Goal: Download file/media

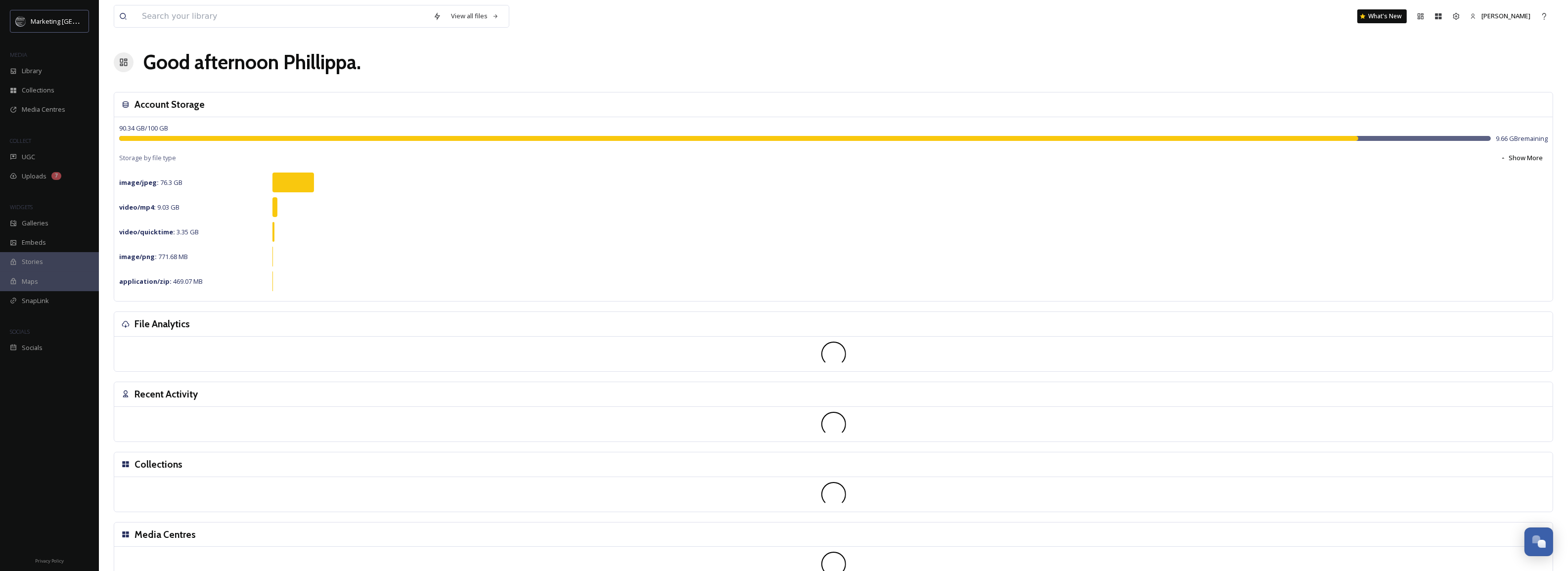
scroll to position [376, 0]
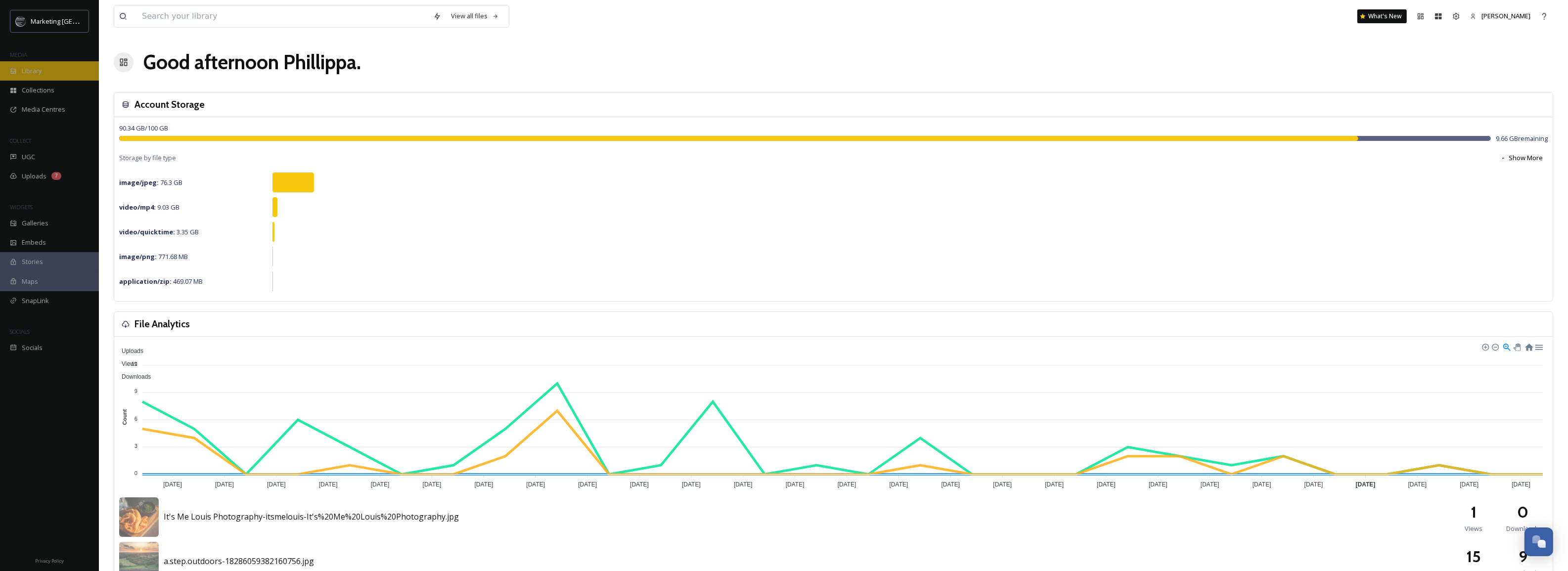
click at [12, 76] on div "Library" at bounding box center [50, 71] width 99 height 19
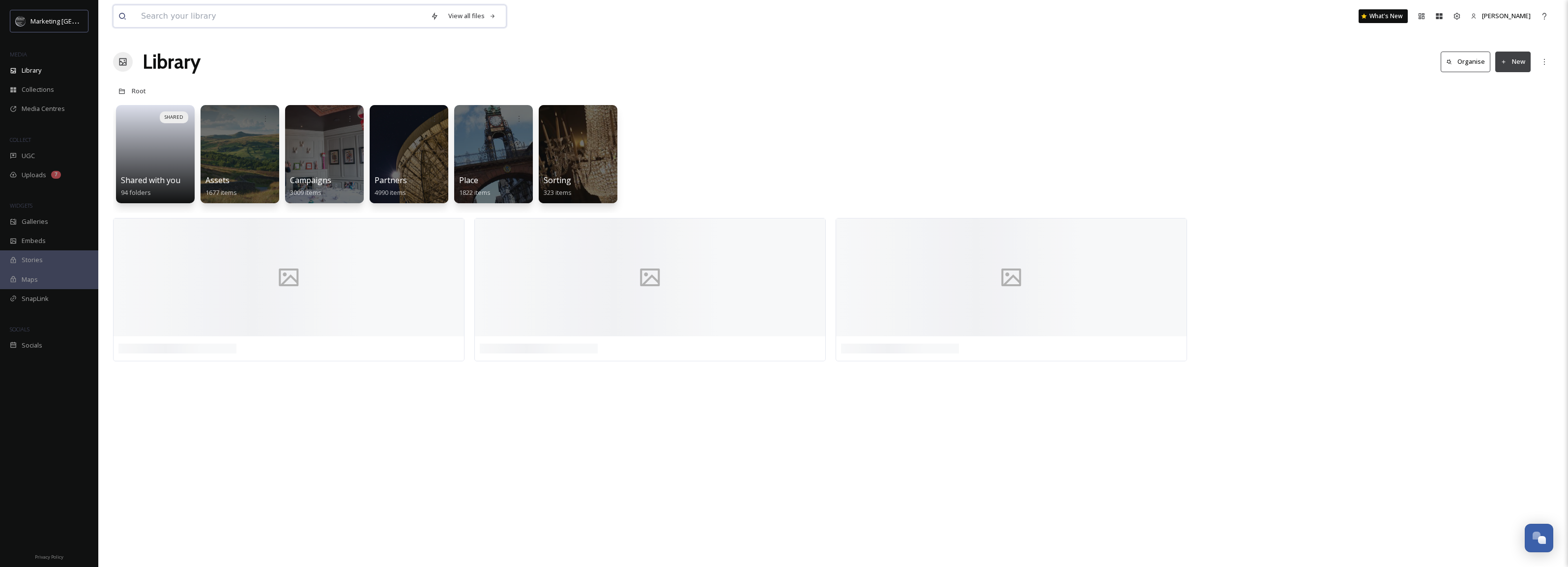
click at [205, 17] on input at bounding box center [281, 16] width 290 height 22
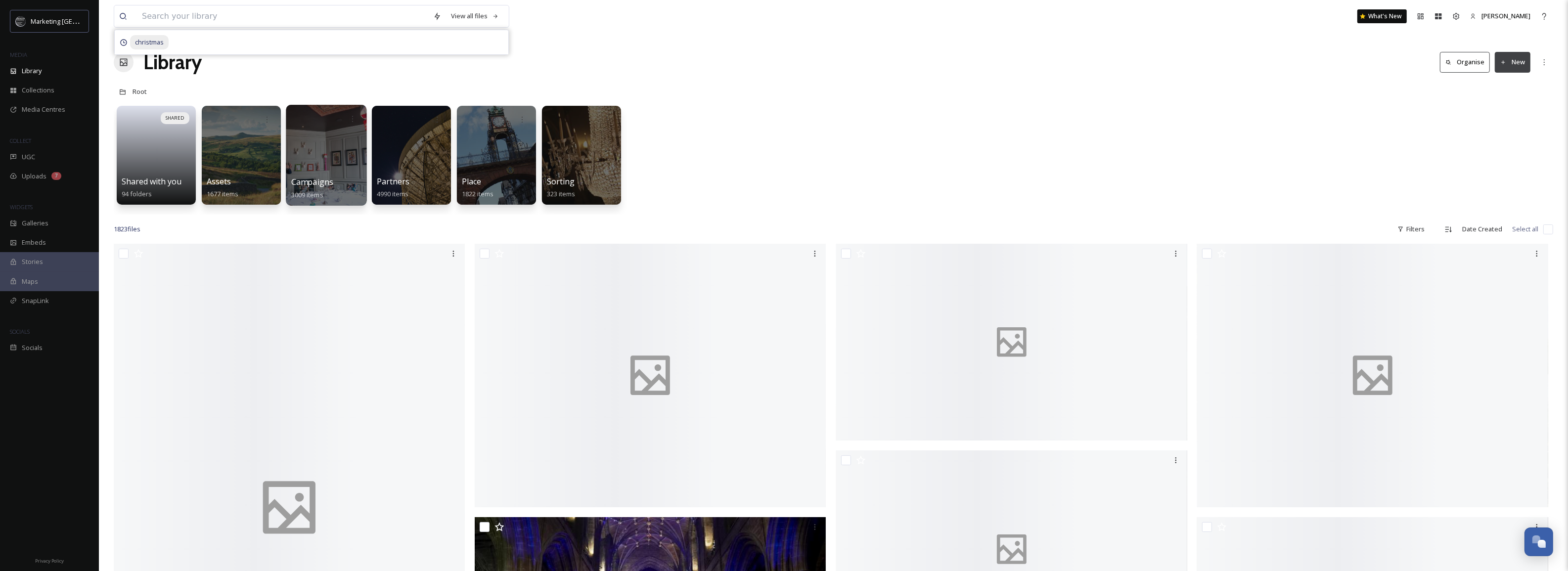
click at [324, 152] on div at bounding box center [326, 155] width 81 height 101
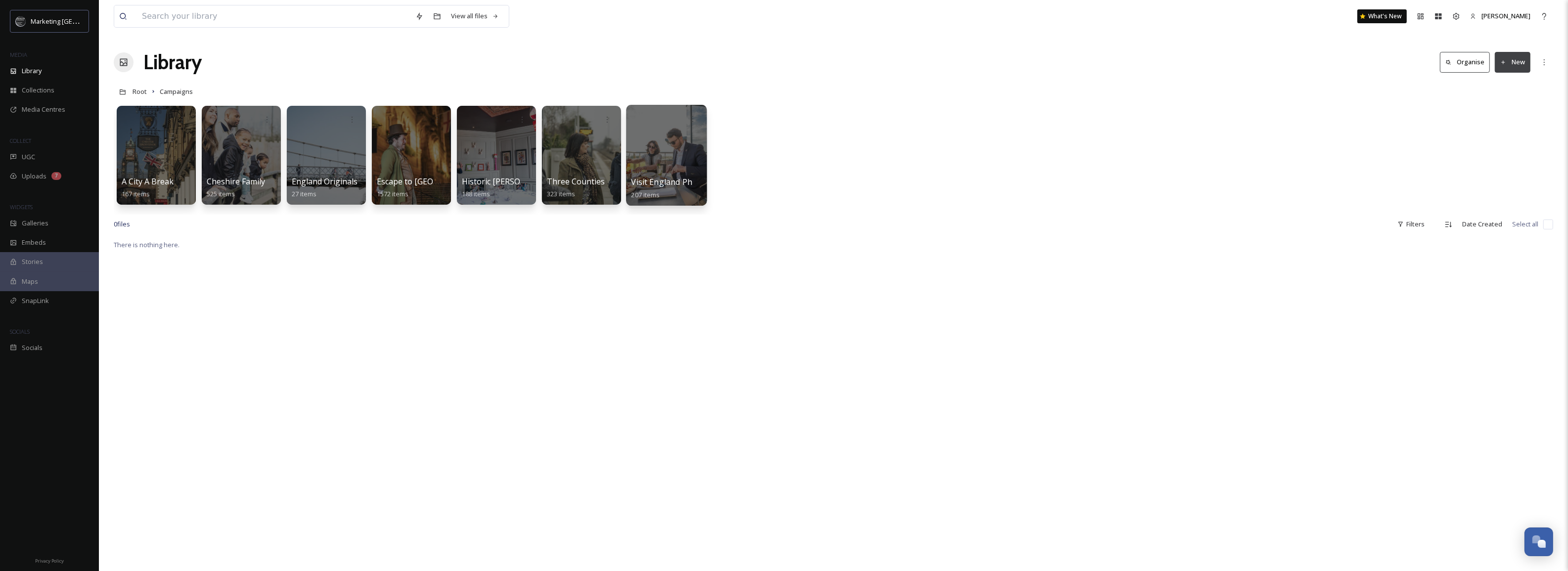
click at [644, 158] on div at bounding box center [666, 155] width 81 height 101
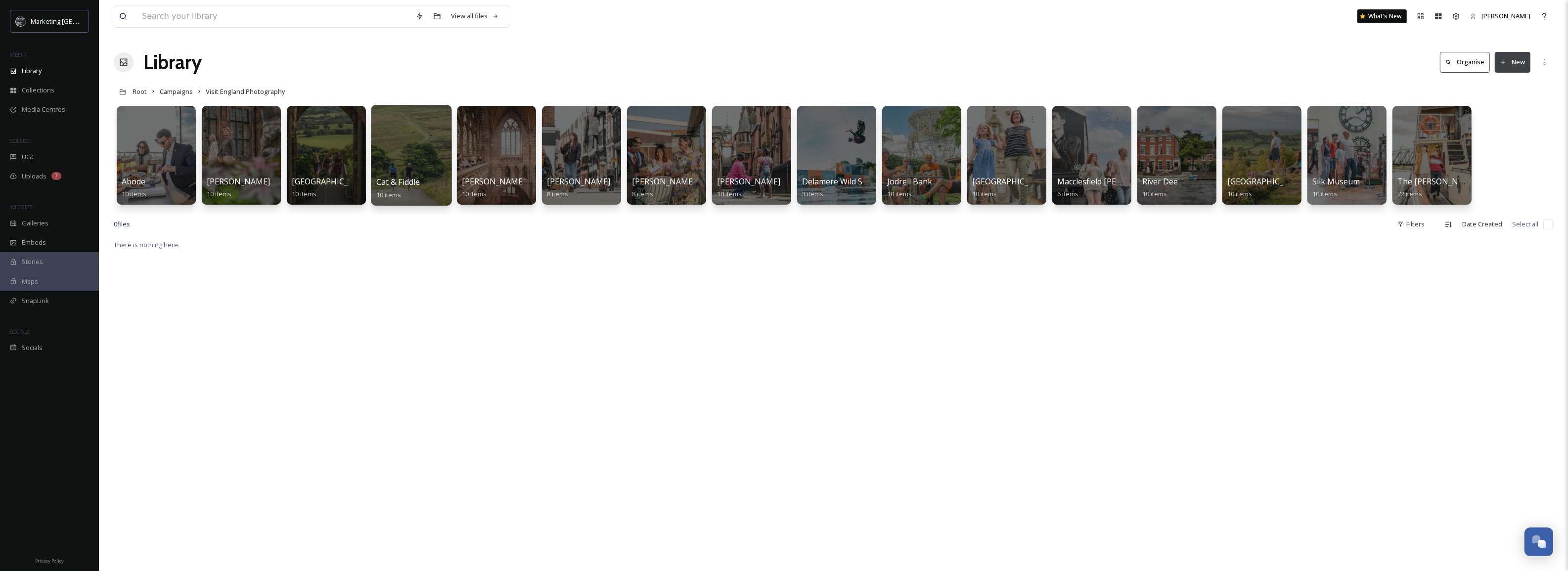
click at [404, 183] on span "Cat & Fiddle" at bounding box center [398, 182] width 44 height 11
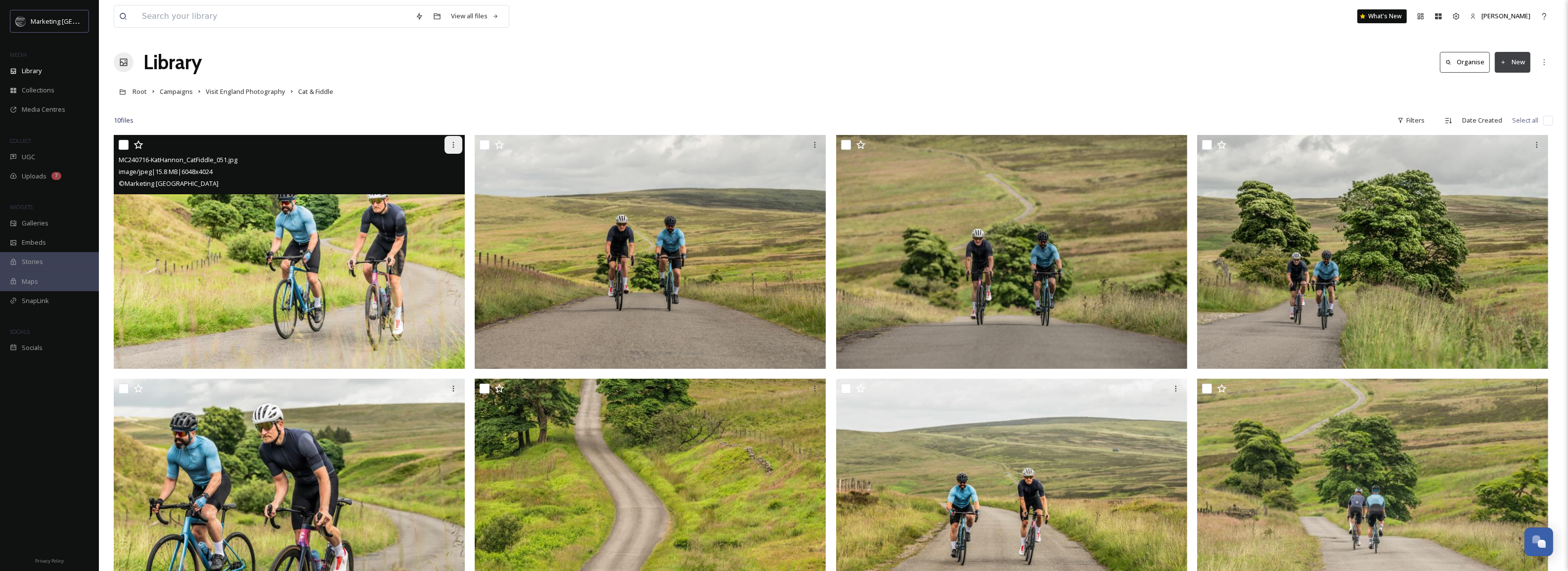
click at [454, 146] on icon at bounding box center [453, 144] width 8 height 8
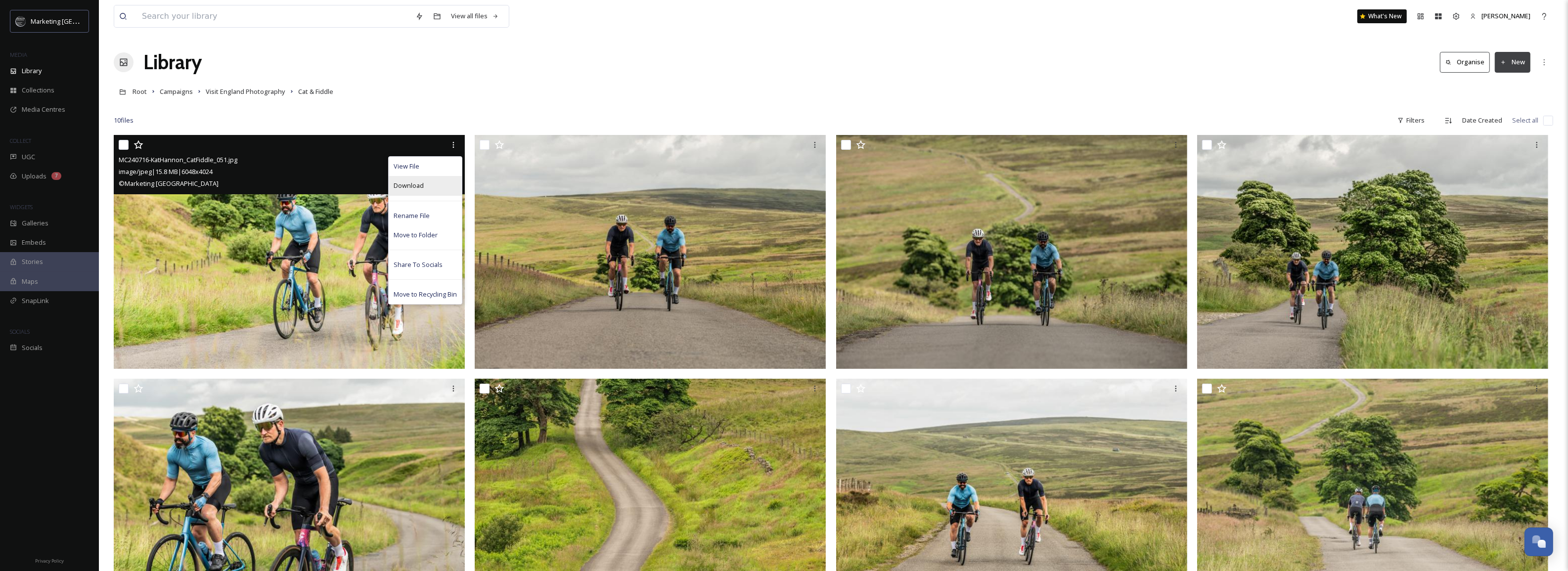
click at [411, 188] on span "Download" at bounding box center [409, 185] width 30 height 9
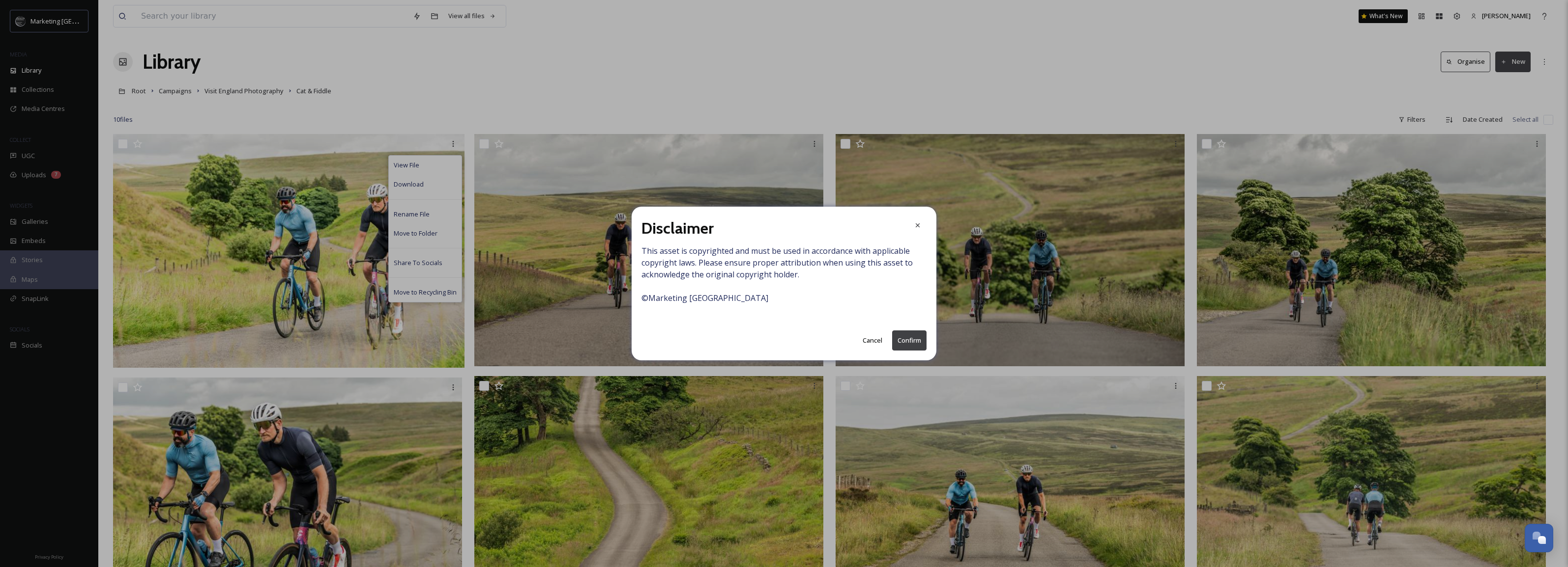
click at [915, 339] on button "Confirm" at bounding box center [909, 341] width 34 height 20
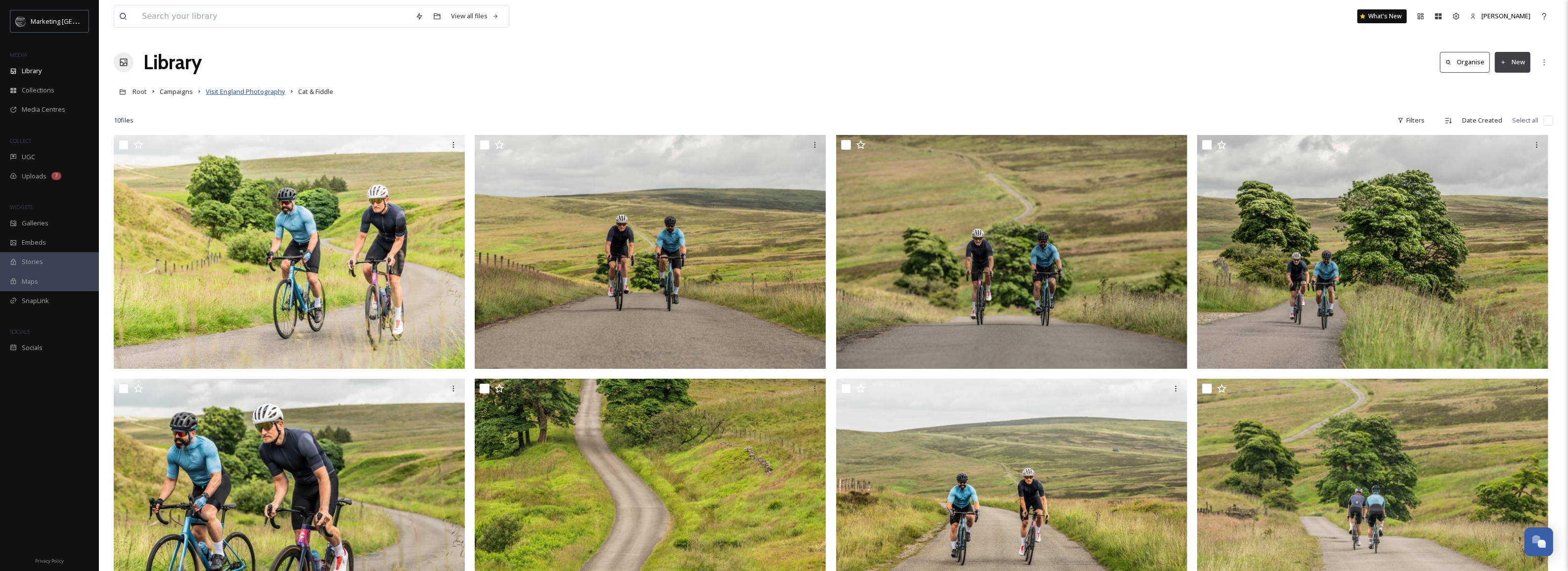
click at [243, 93] on span "Visit England Photography" at bounding box center [245, 91] width 80 height 9
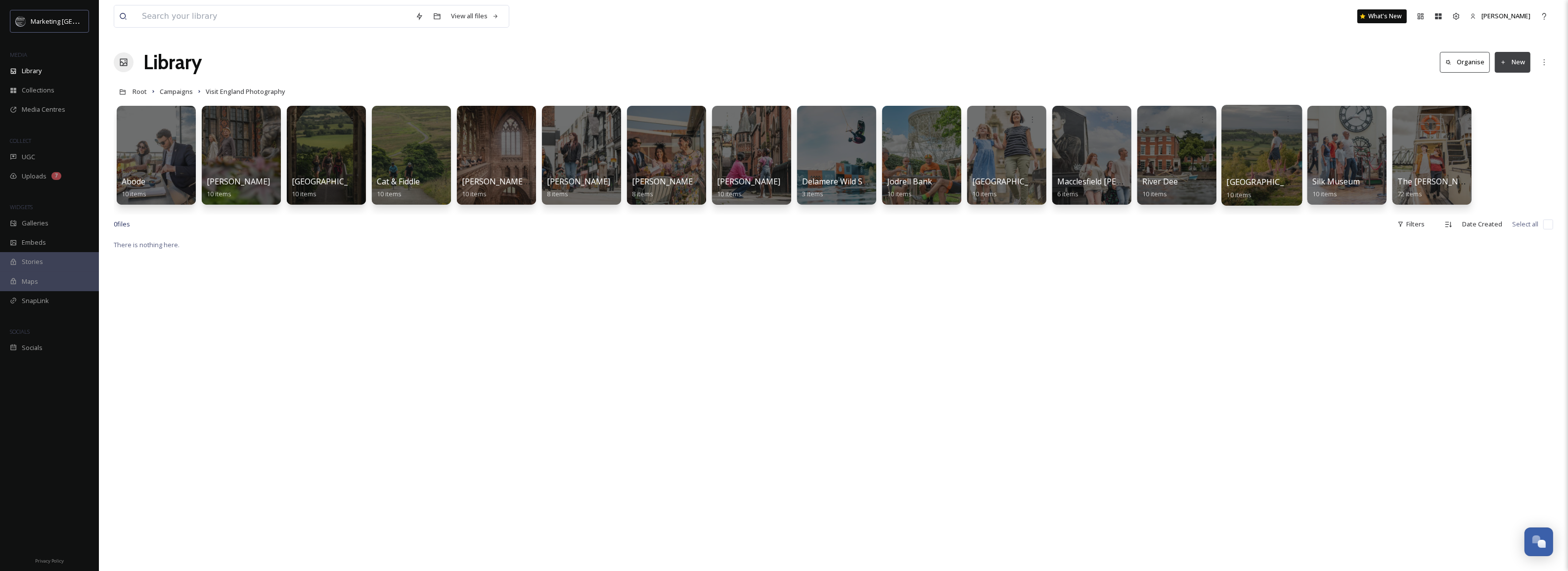
click at [1276, 146] on div at bounding box center [1262, 155] width 81 height 101
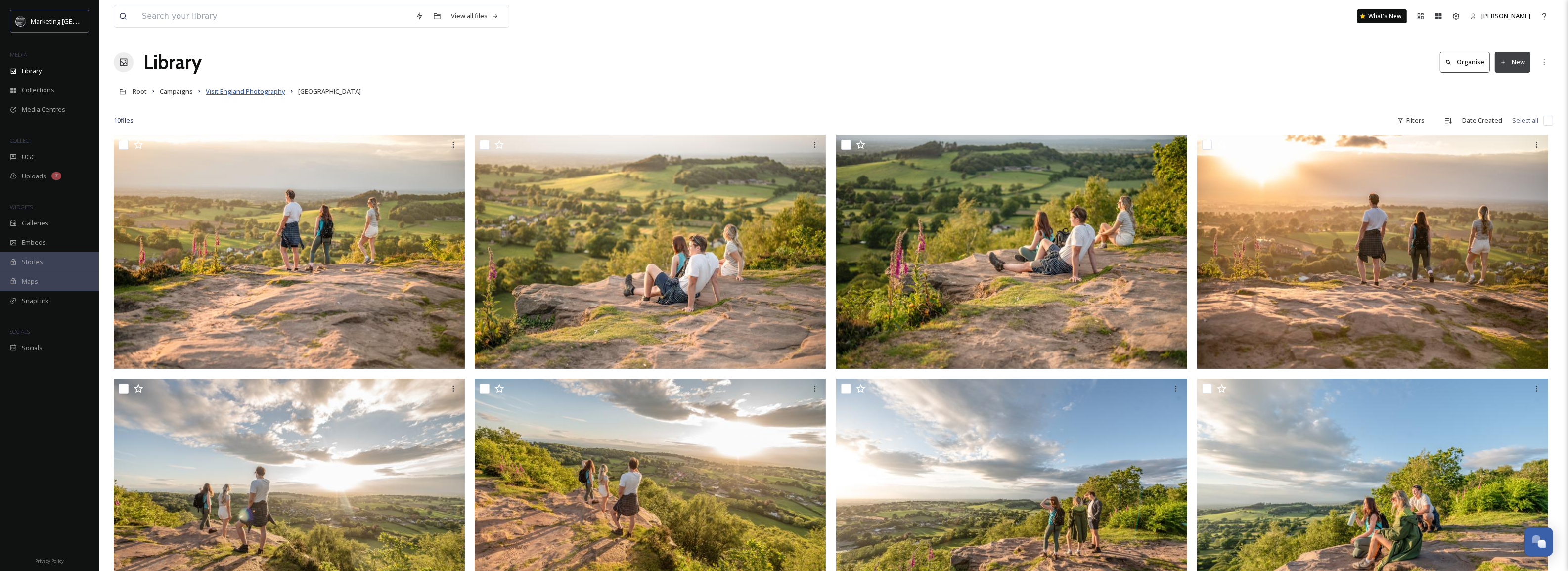
click at [235, 90] on span "Visit England Photography" at bounding box center [245, 91] width 80 height 9
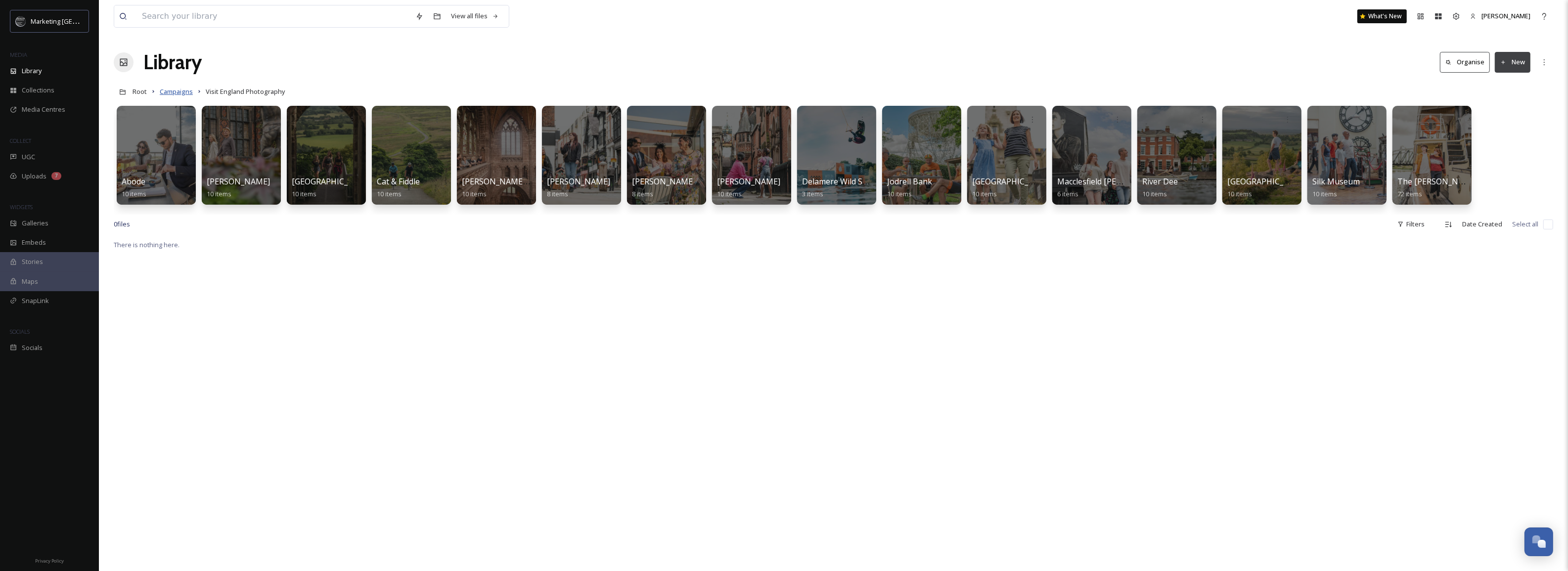
click at [183, 93] on span "Campaigns" at bounding box center [176, 91] width 33 height 9
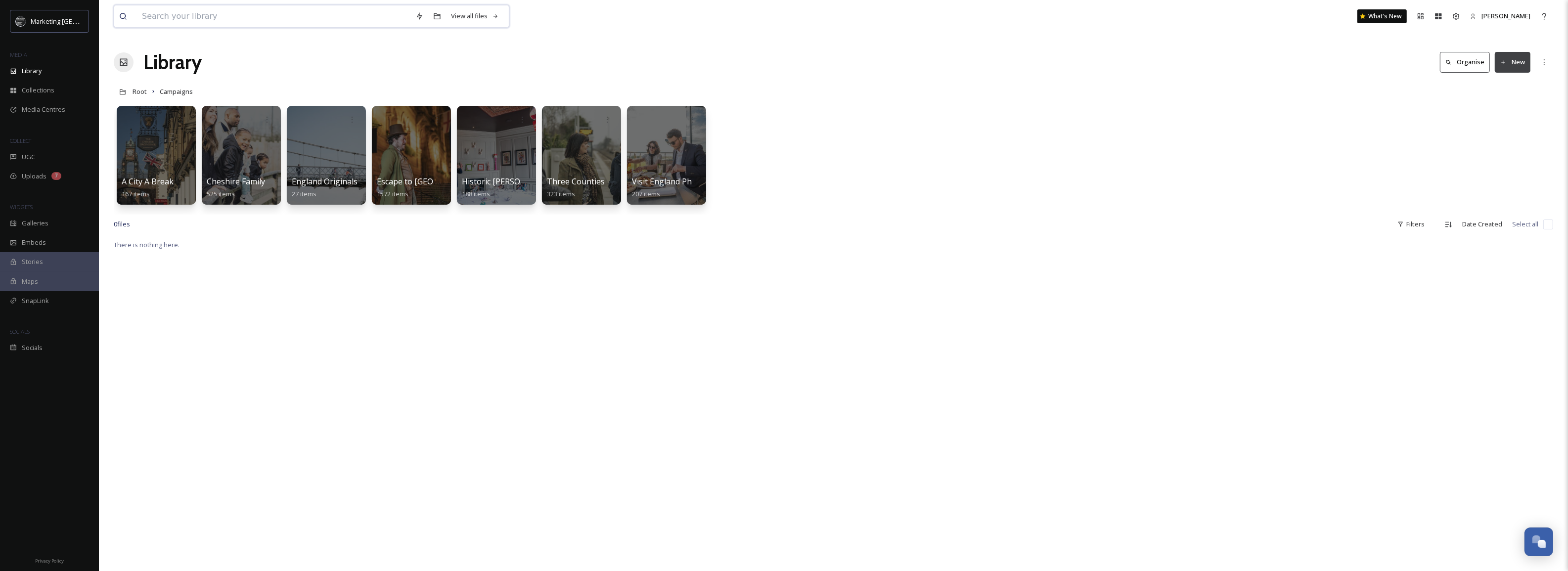
click at [216, 21] on input at bounding box center [274, 16] width 274 height 22
type input "autun"
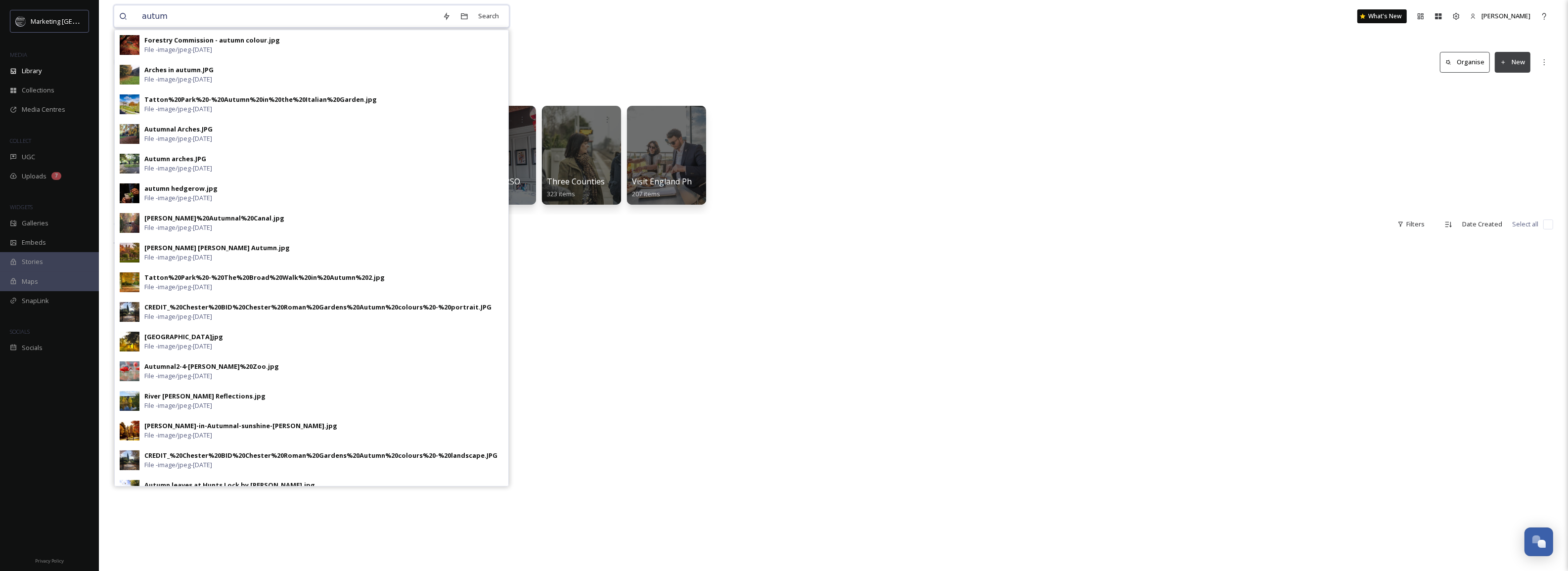
type input "autumn"
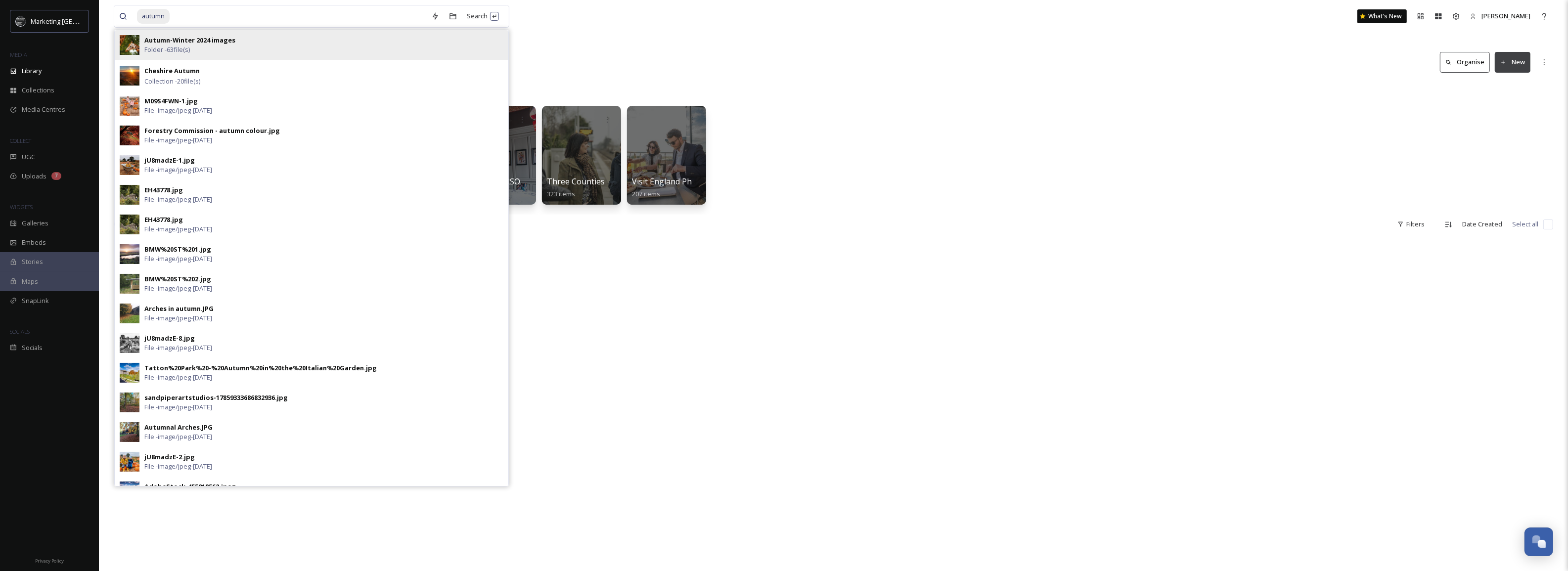
click at [213, 42] on strong "Autumn-Winter 2024 images" at bounding box center [190, 40] width 91 height 9
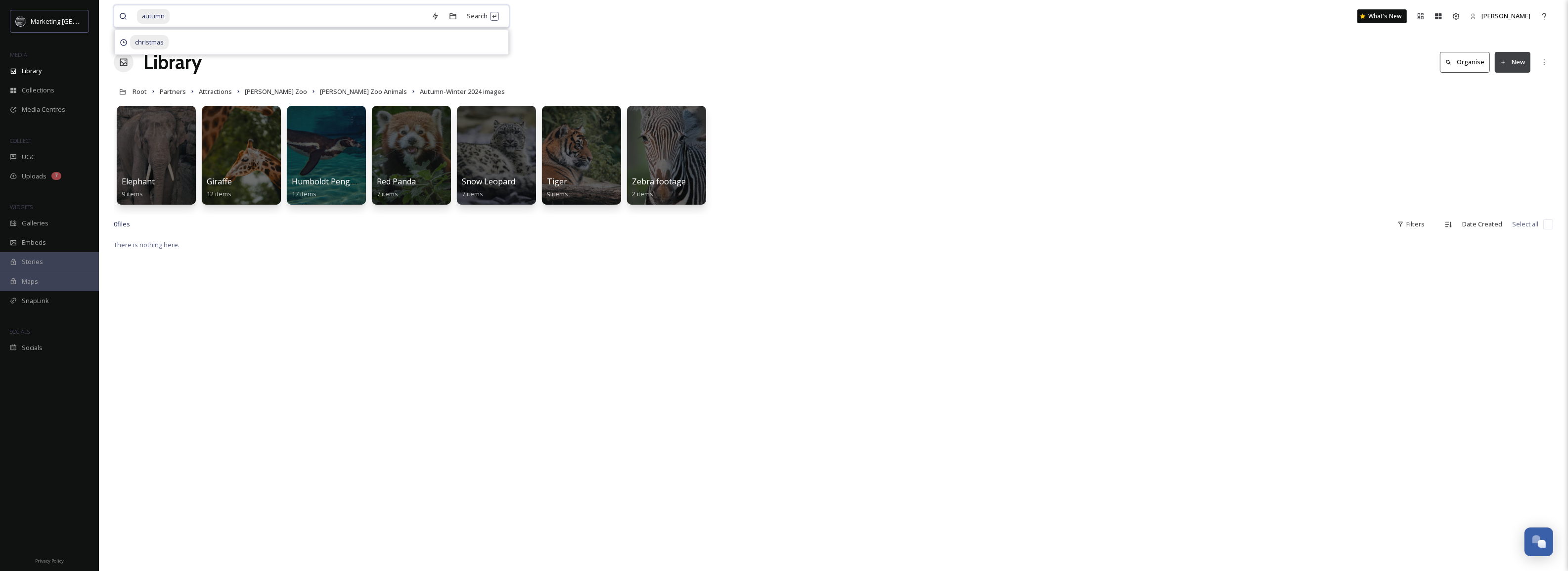
click at [171, 16] on input at bounding box center [298, 16] width 255 height 22
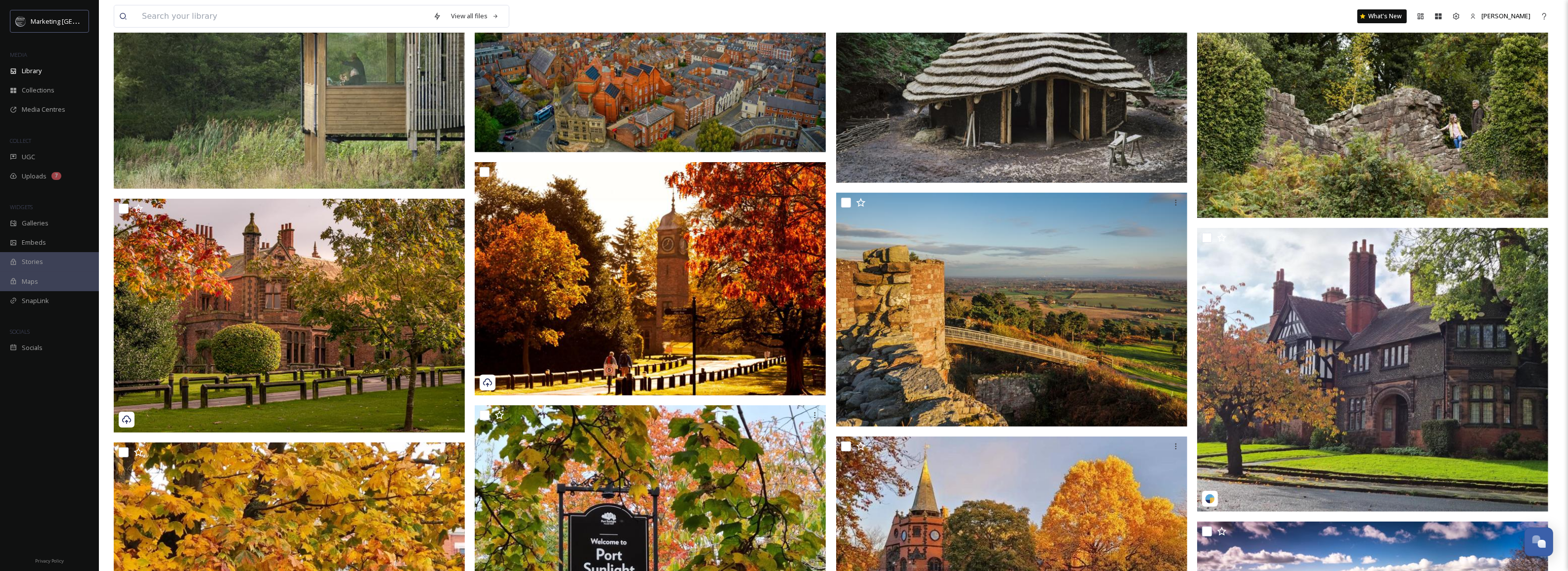
scroll to position [775, 0]
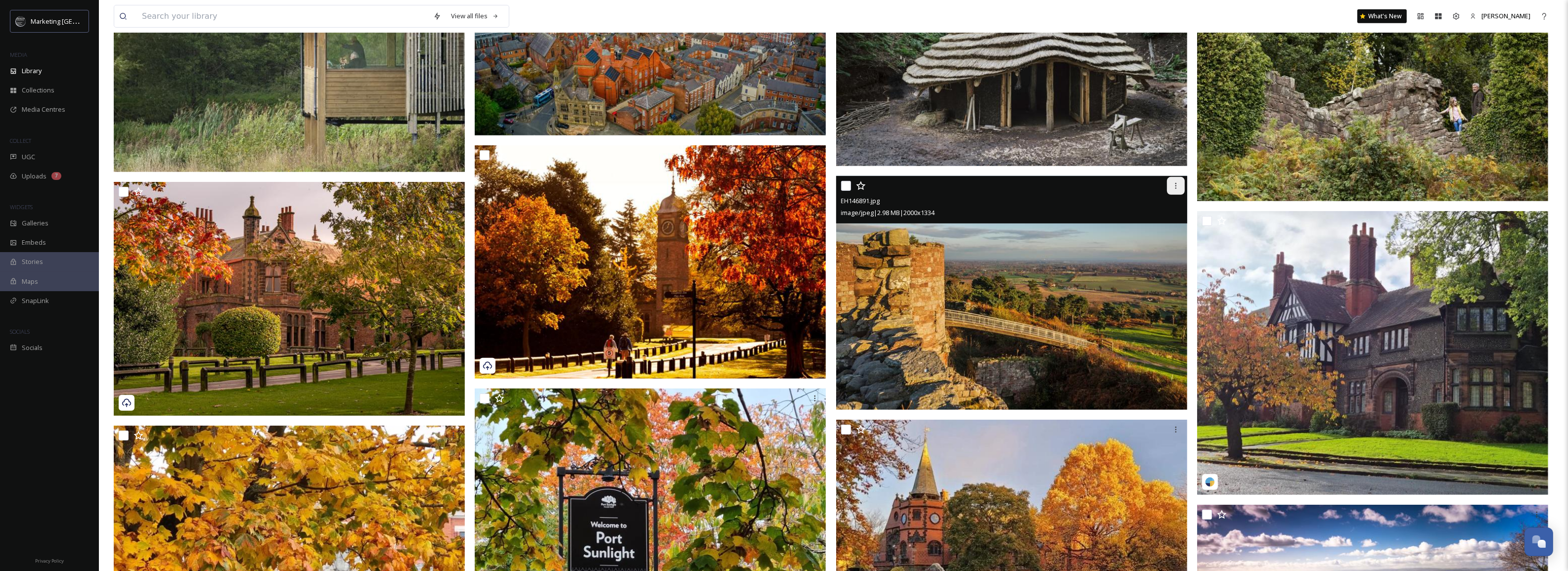
click at [1178, 184] on icon at bounding box center [1175, 185] width 8 height 8
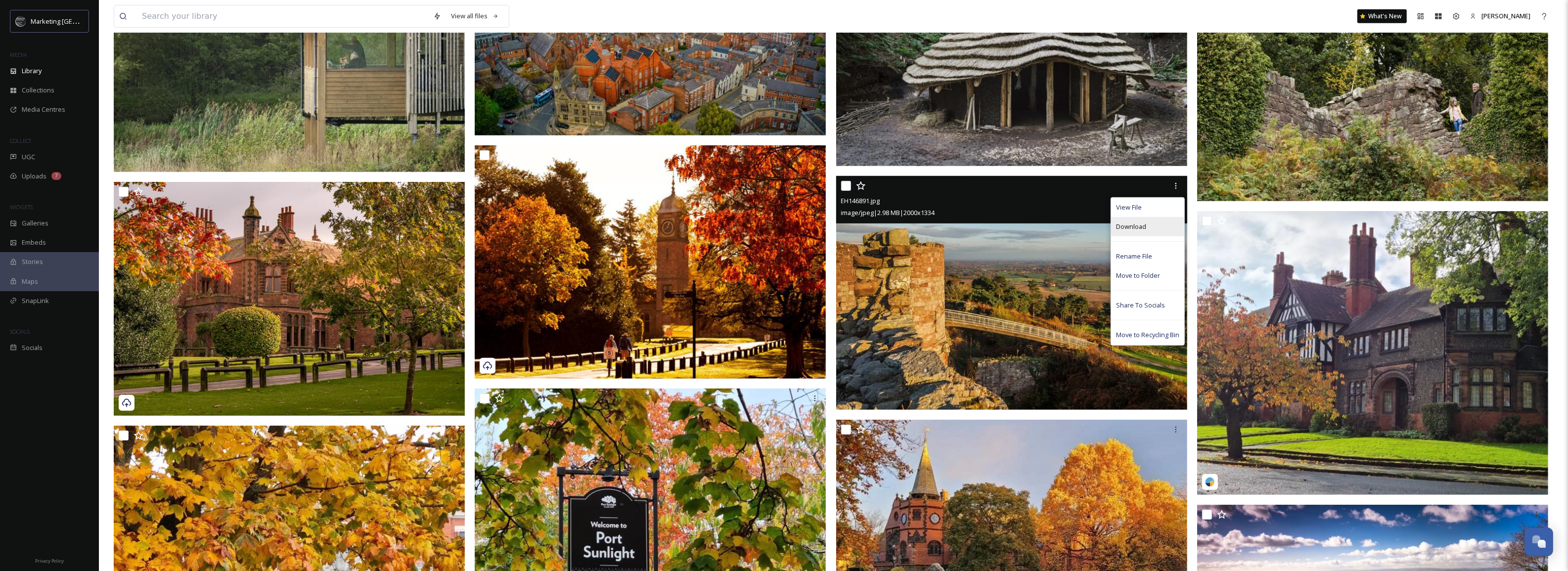
click at [1142, 226] on span "Download" at bounding box center [1131, 226] width 30 height 9
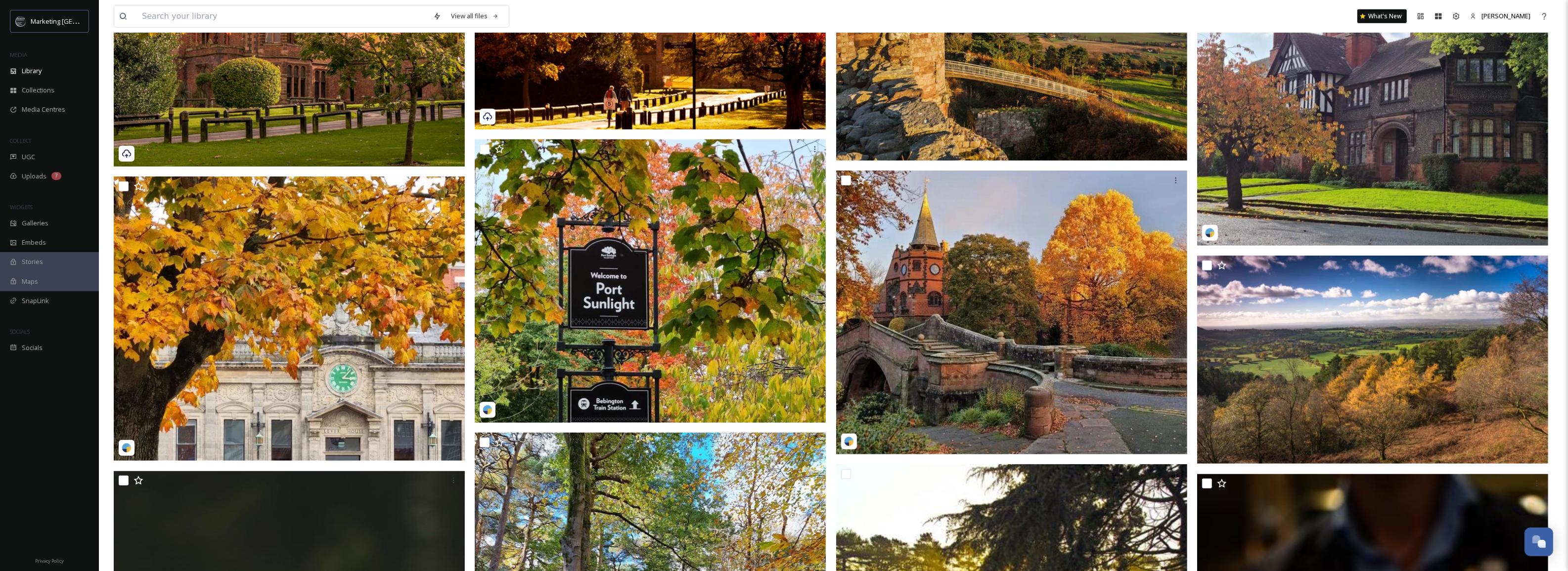
scroll to position [1039, 0]
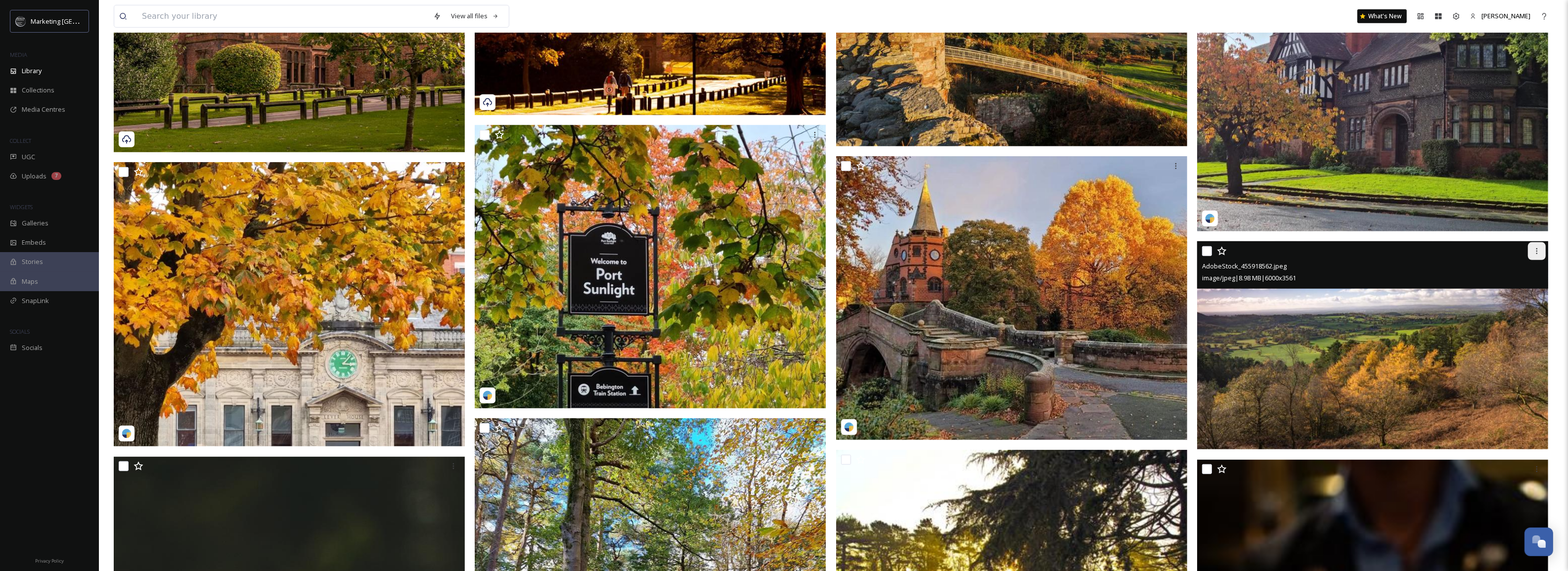
click at [1537, 255] on icon at bounding box center [1536, 251] width 8 height 8
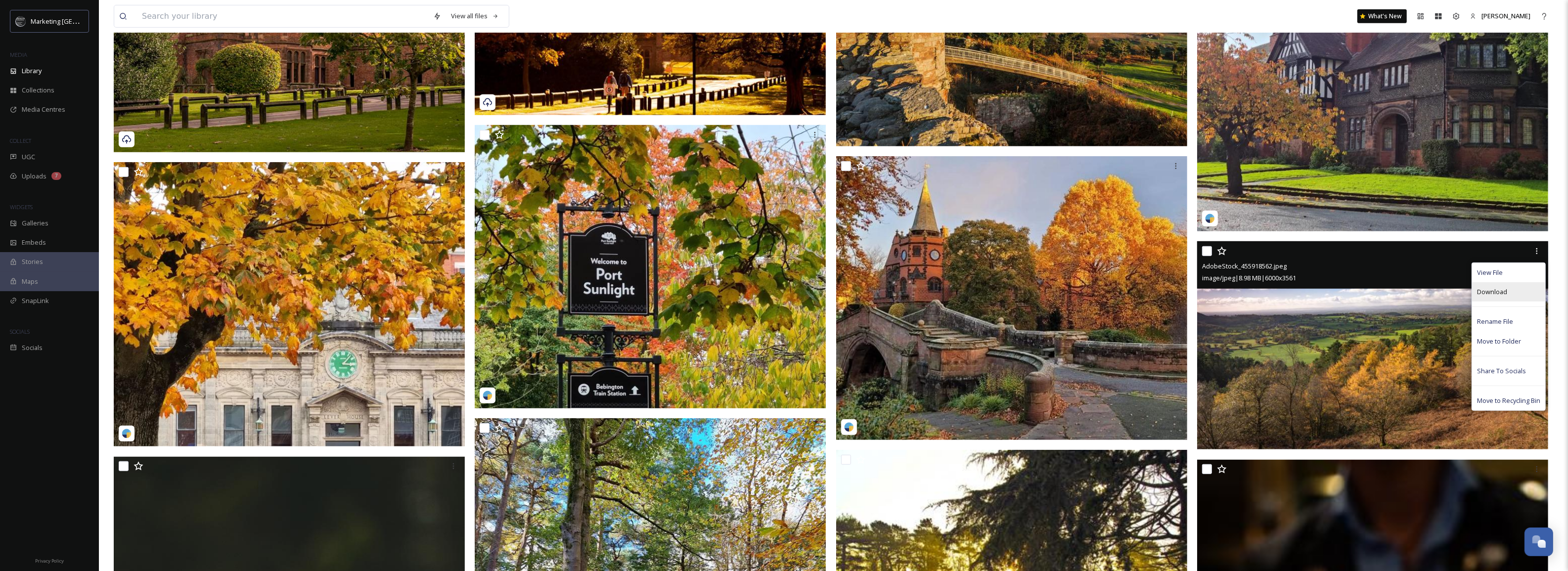
click at [1509, 293] on div "Download" at bounding box center [1508, 292] width 73 height 19
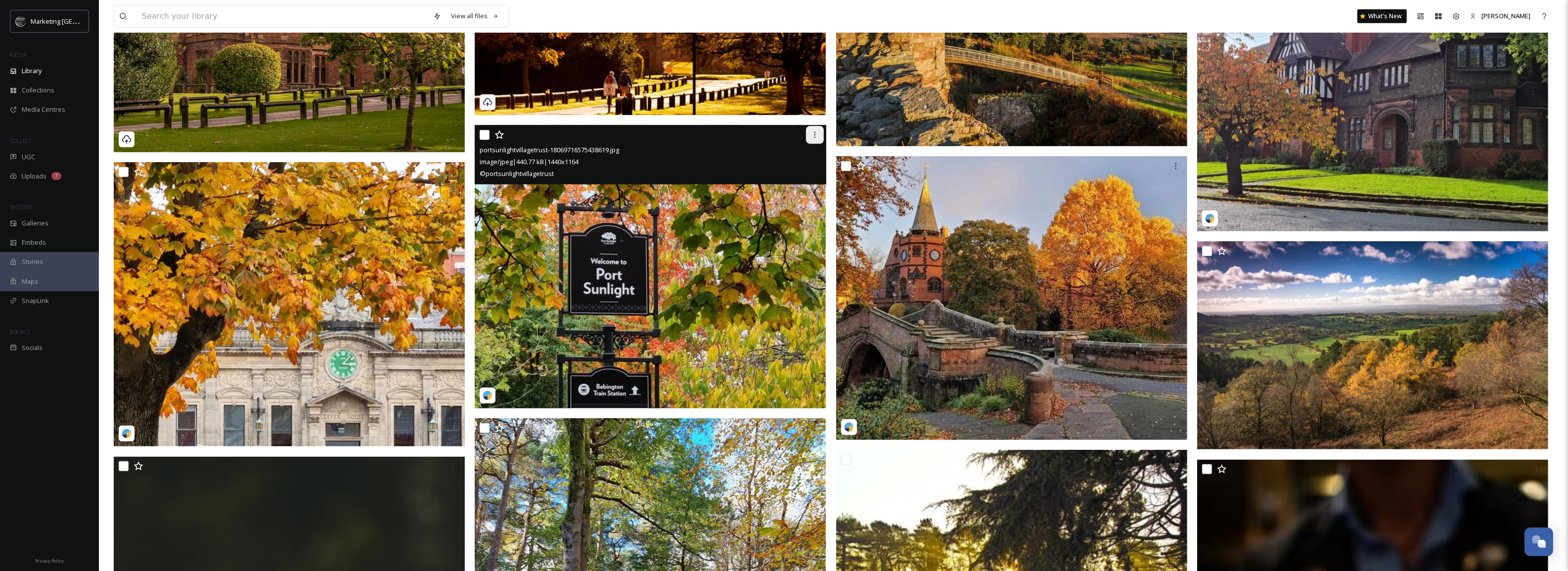
click at [813, 139] on div at bounding box center [815, 134] width 18 height 18
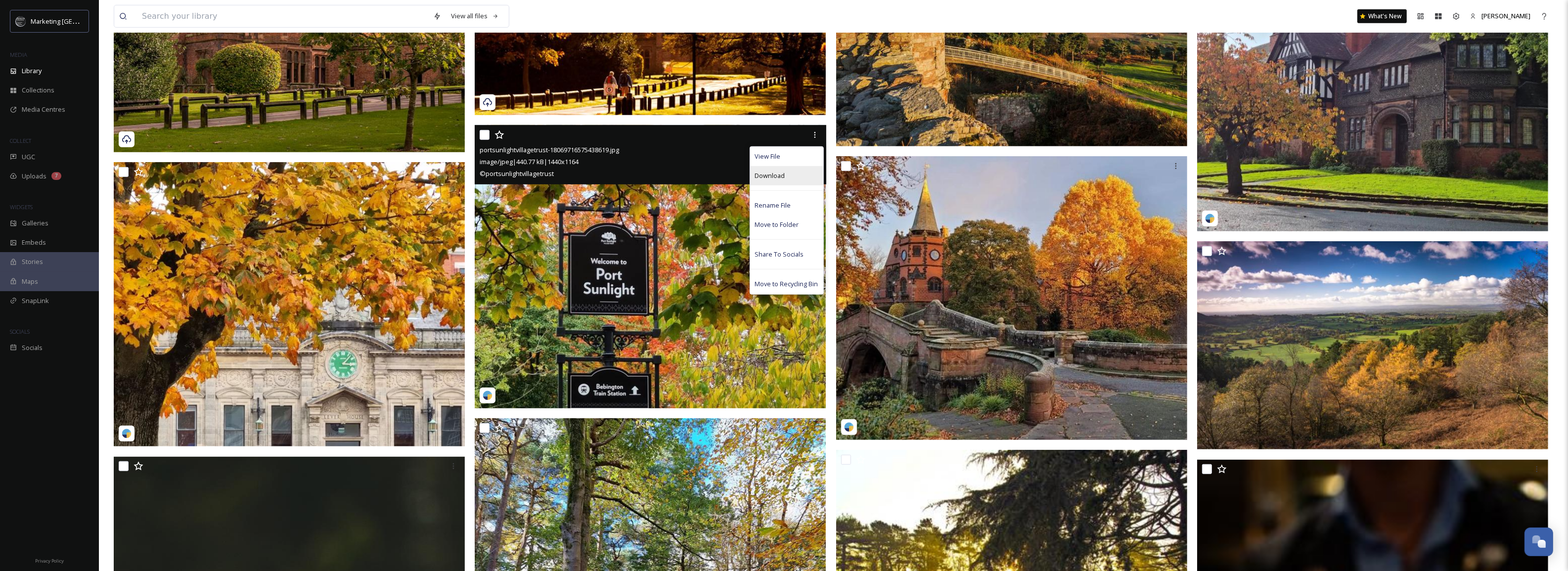
click at [773, 173] on span "Download" at bounding box center [770, 175] width 30 height 9
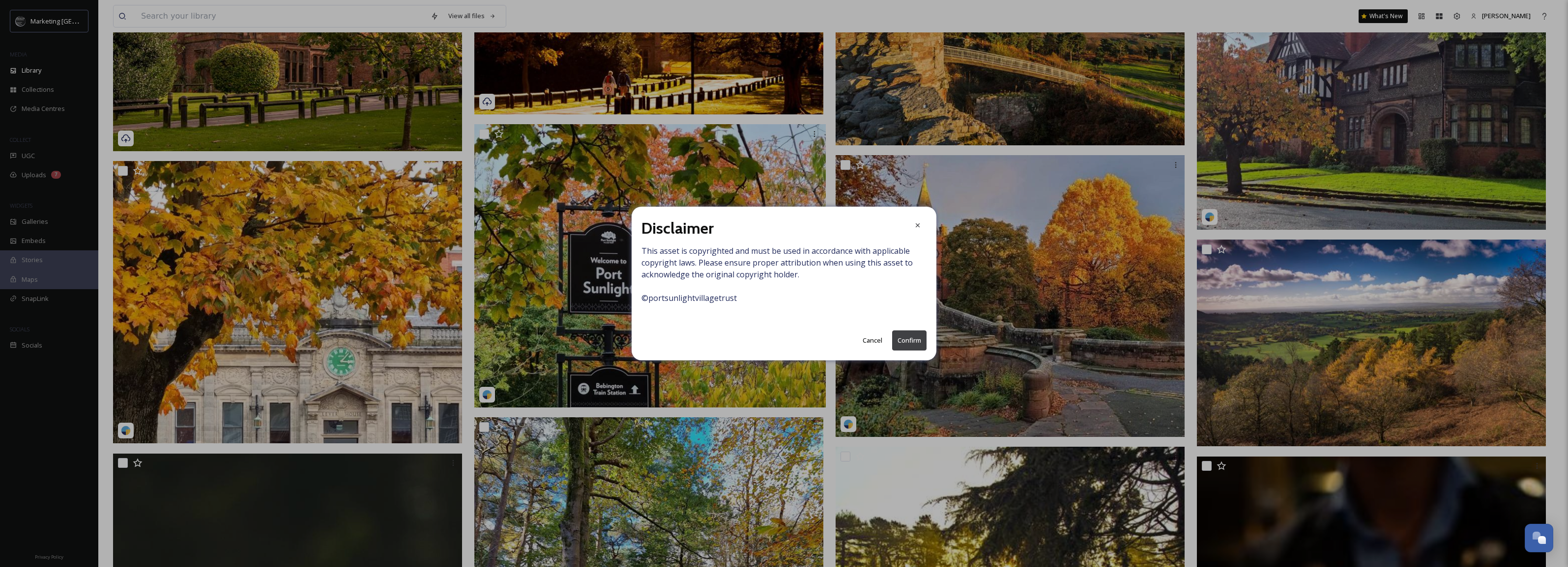
click at [903, 344] on button "Confirm" at bounding box center [909, 341] width 34 height 20
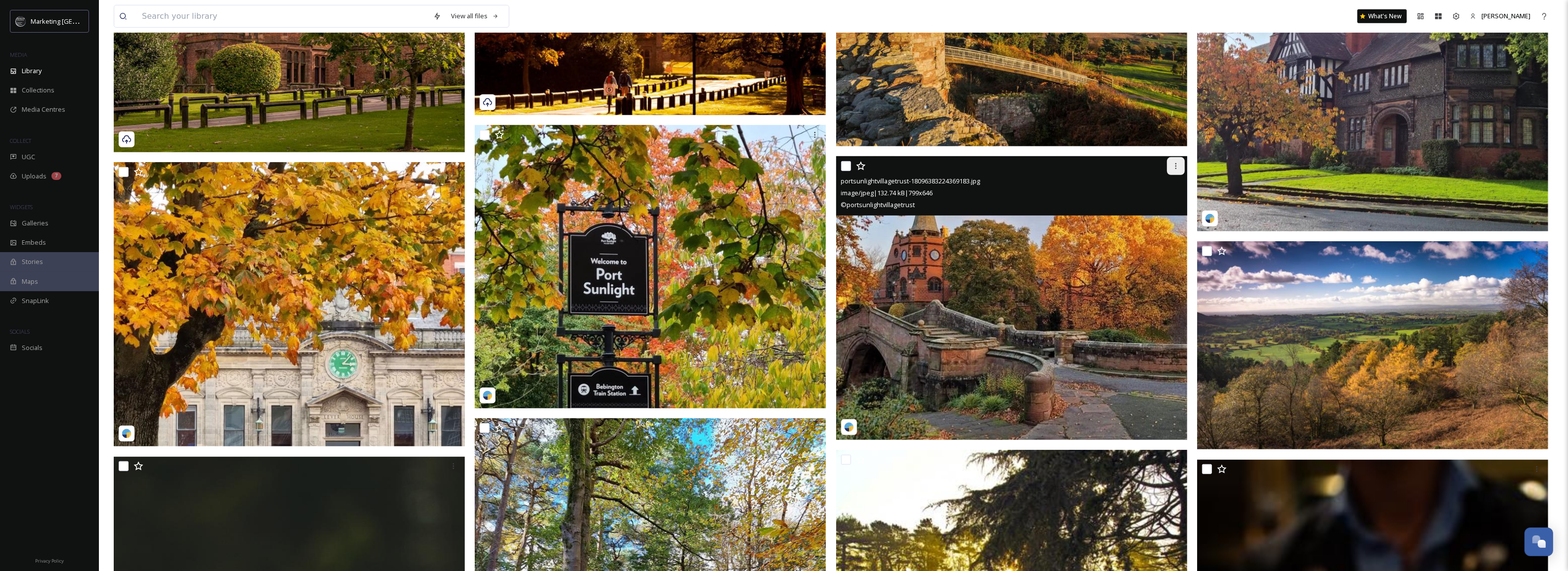
click at [1172, 169] on icon at bounding box center [1175, 166] width 8 height 8
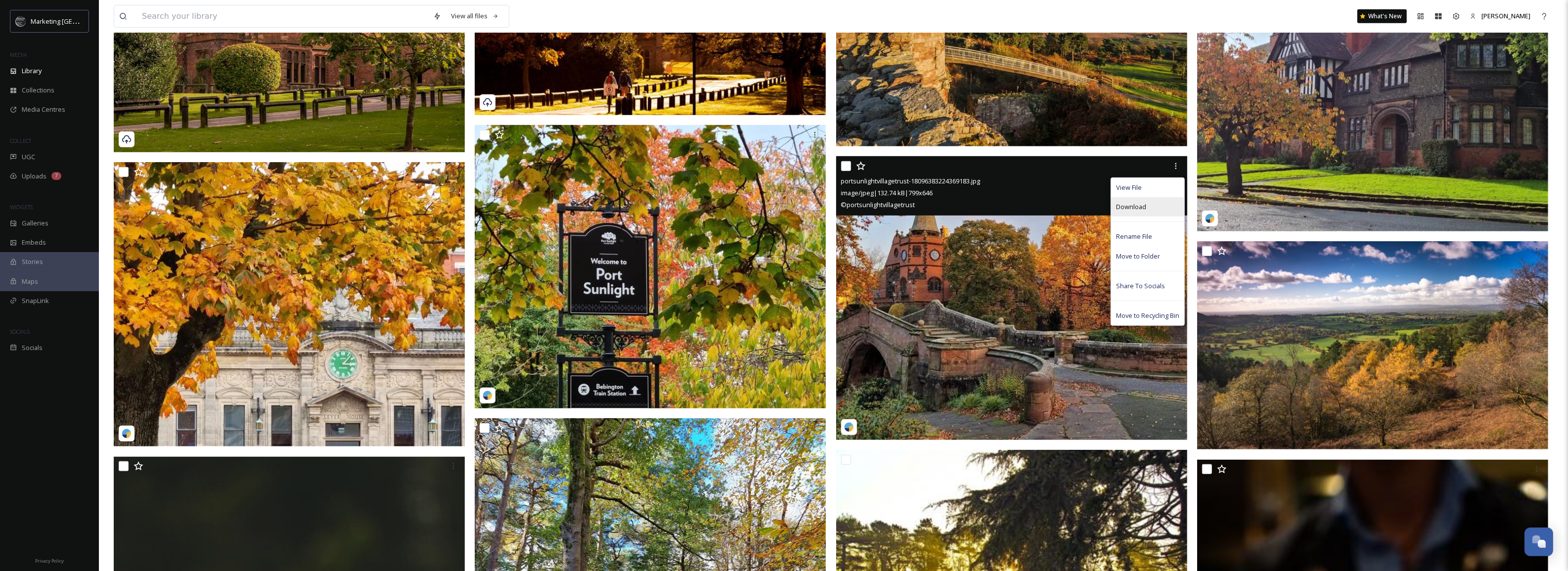
click at [1135, 212] on span "Download" at bounding box center [1131, 207] width 30 height 9
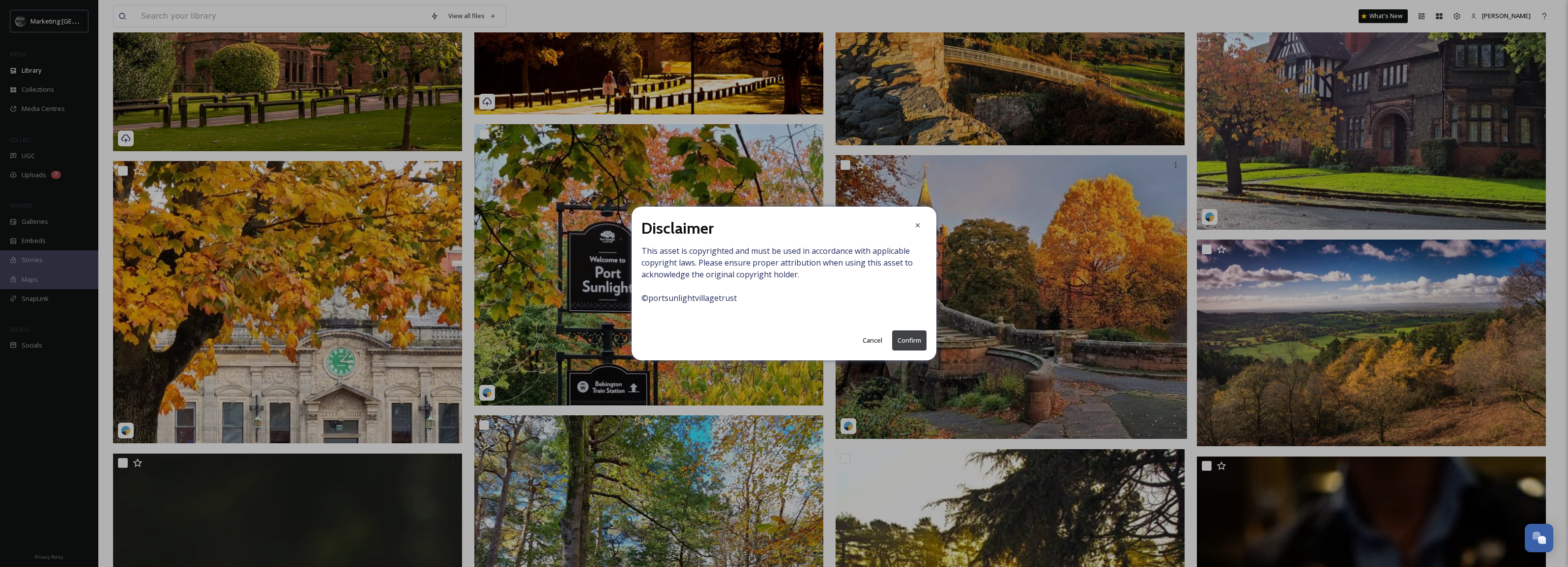
click at [910, 336] on button "Confirm" at bounding box center [909, 341] width 34 height 20
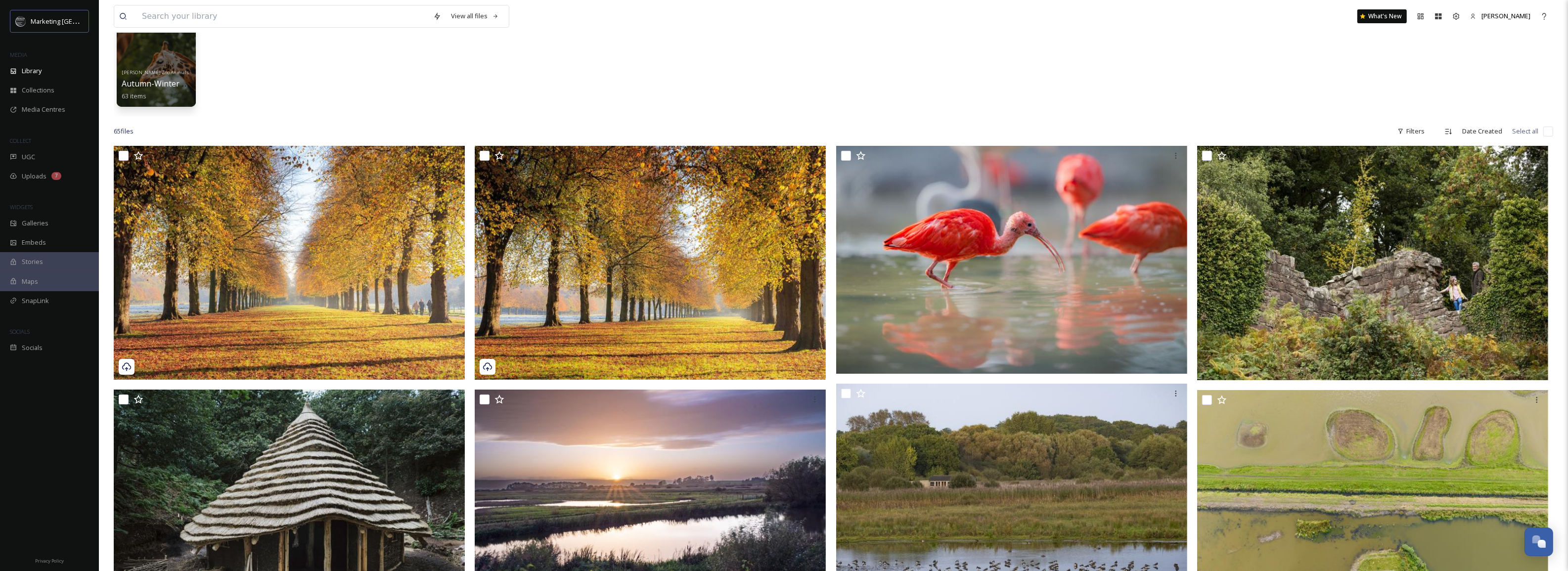
scroll to position [0, 0]
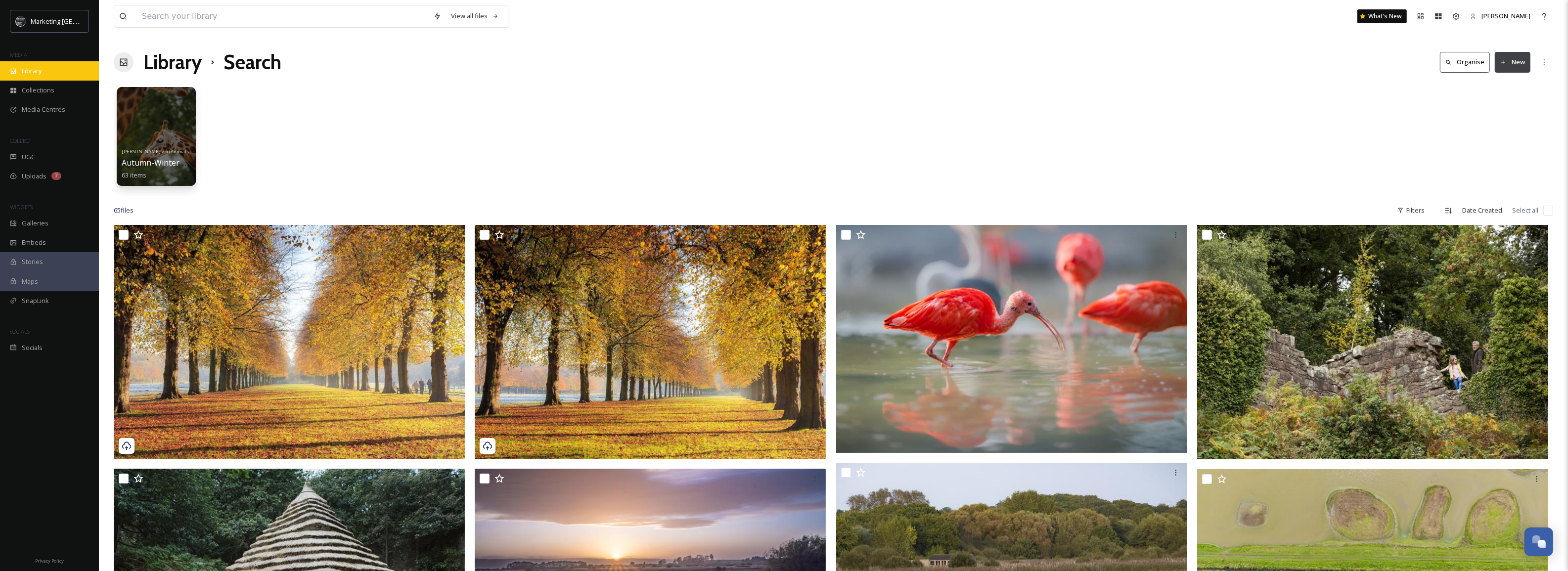
click at [33, 69] on span "Library" at bounding box center [32, 71] width 20 height 9
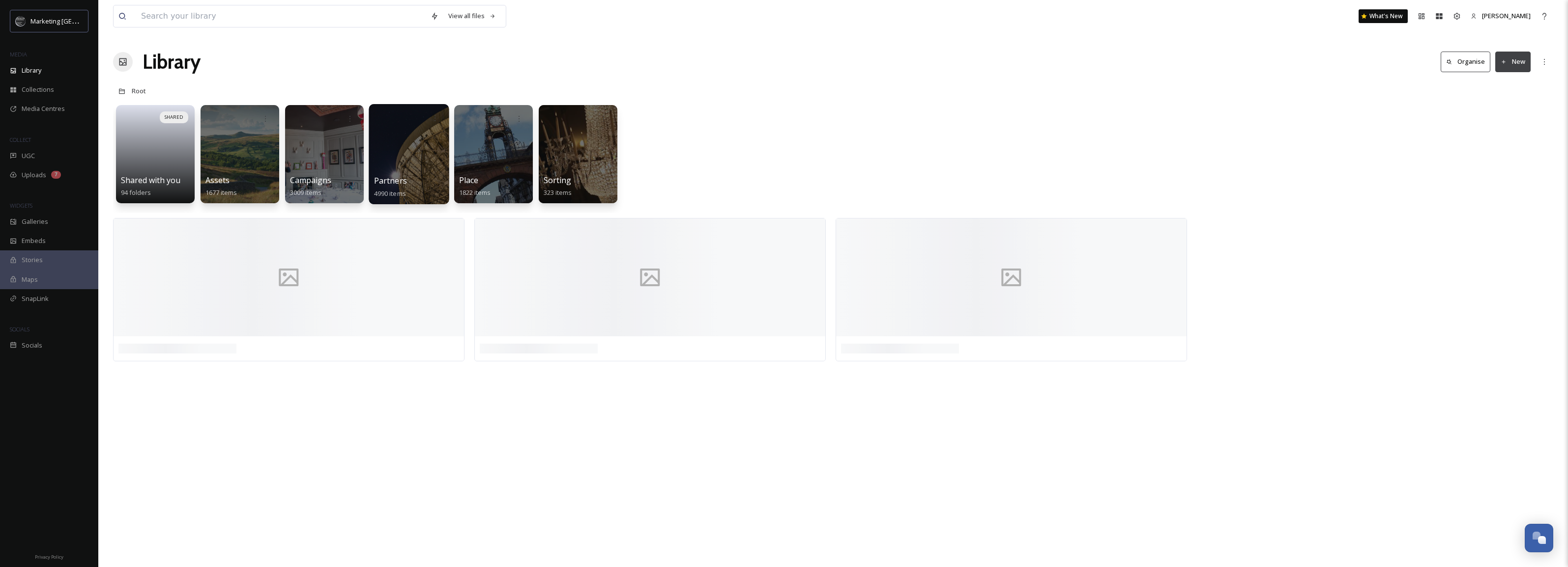
click at [409, 153] on div at bounding box center [409, 154] width 80 height 100
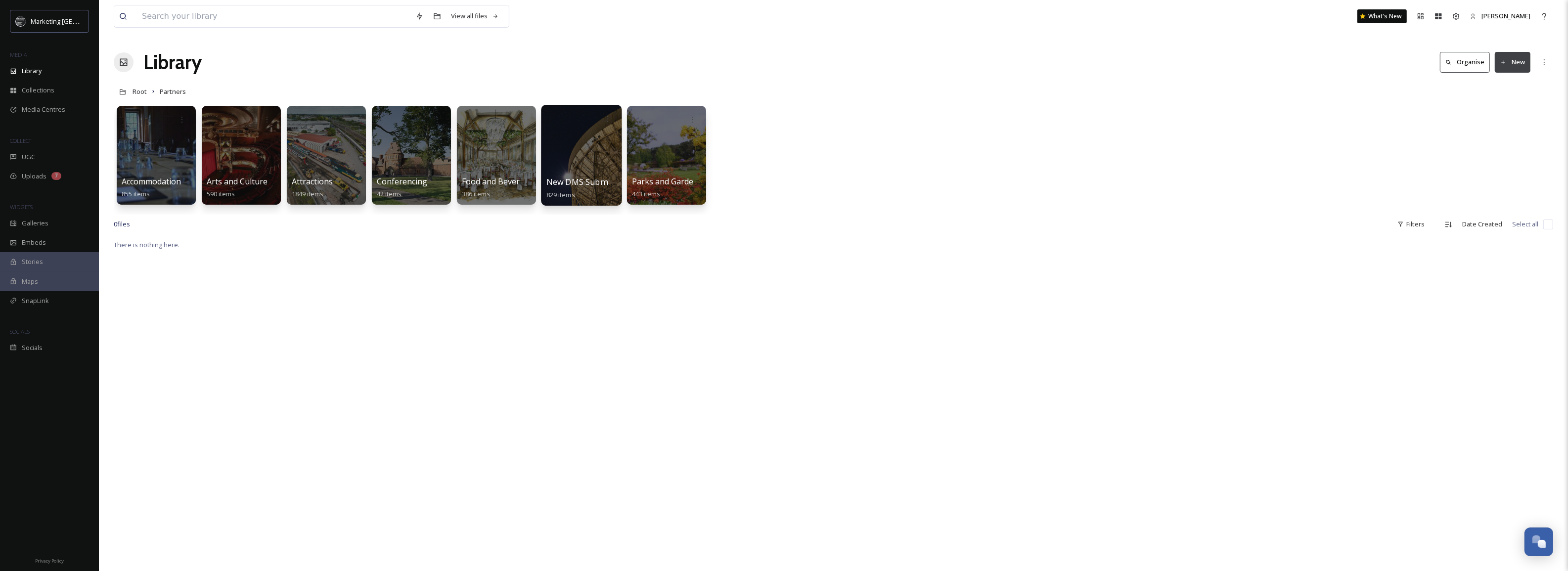
click at [574, 134] on div at bounding box center [581, 155] width 81 height 101
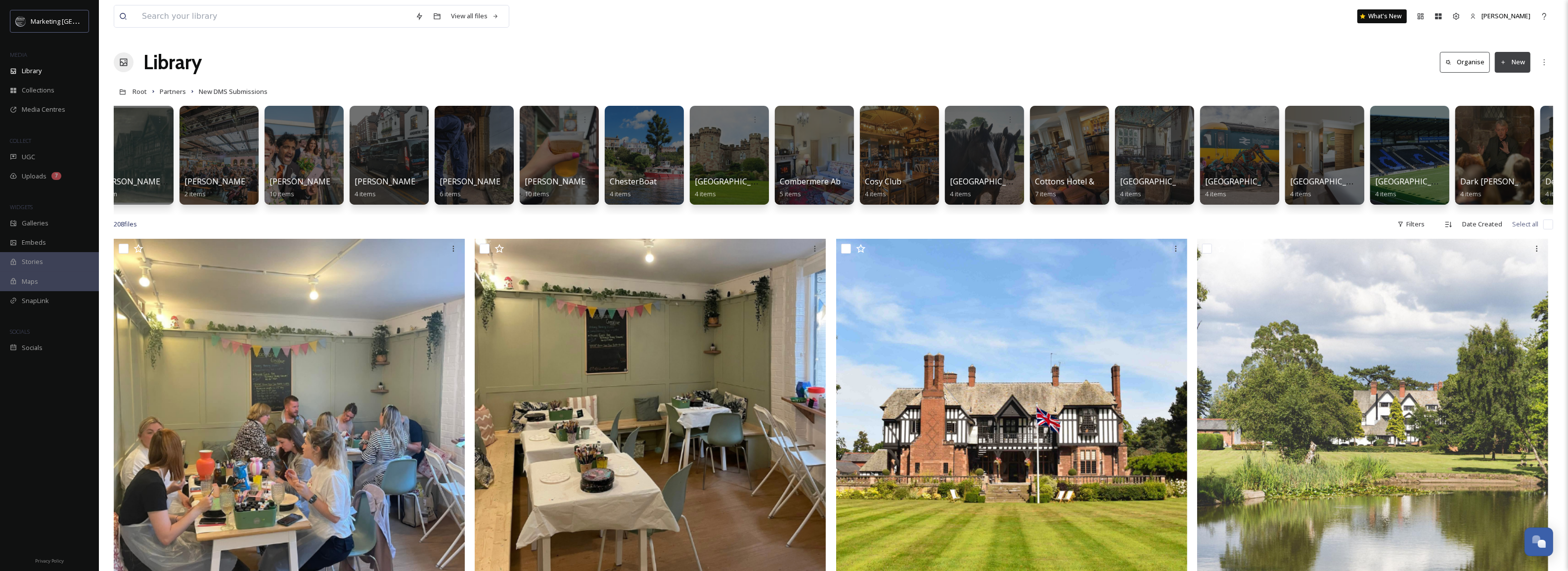
scroll to position [0, 2609]
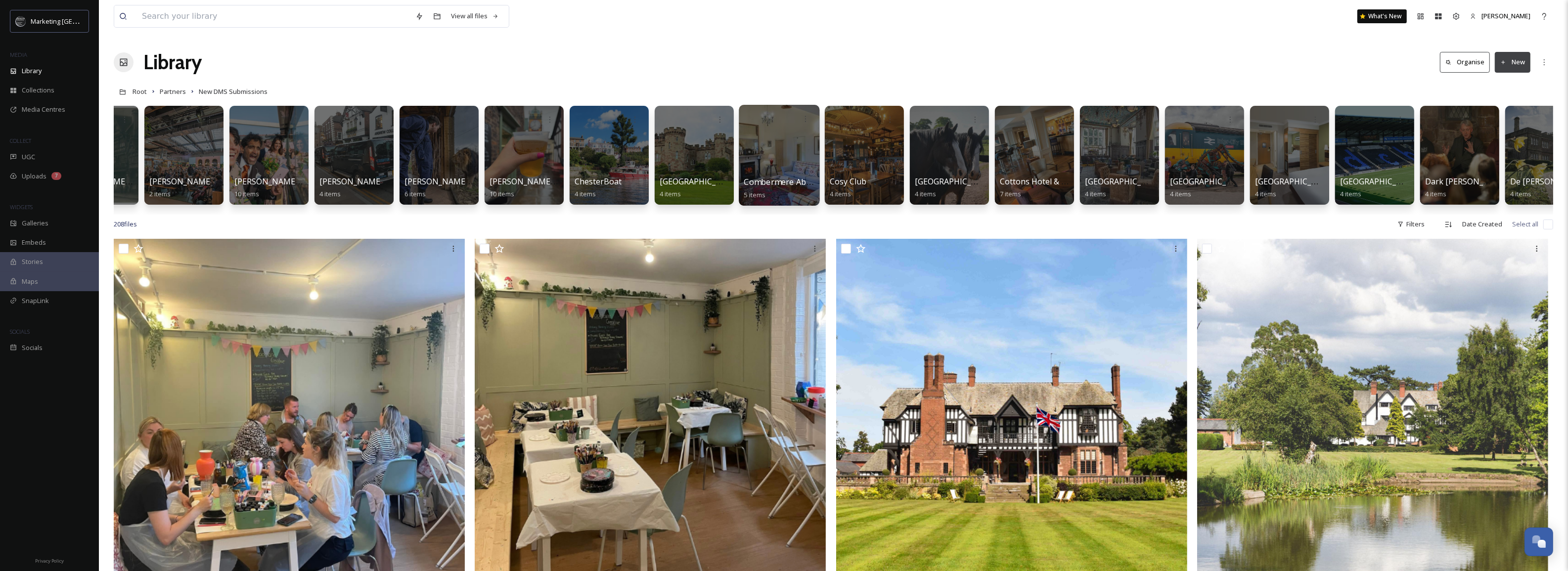
click at [790, 170] on div at bounding box center [779, 155] width 81 height 101
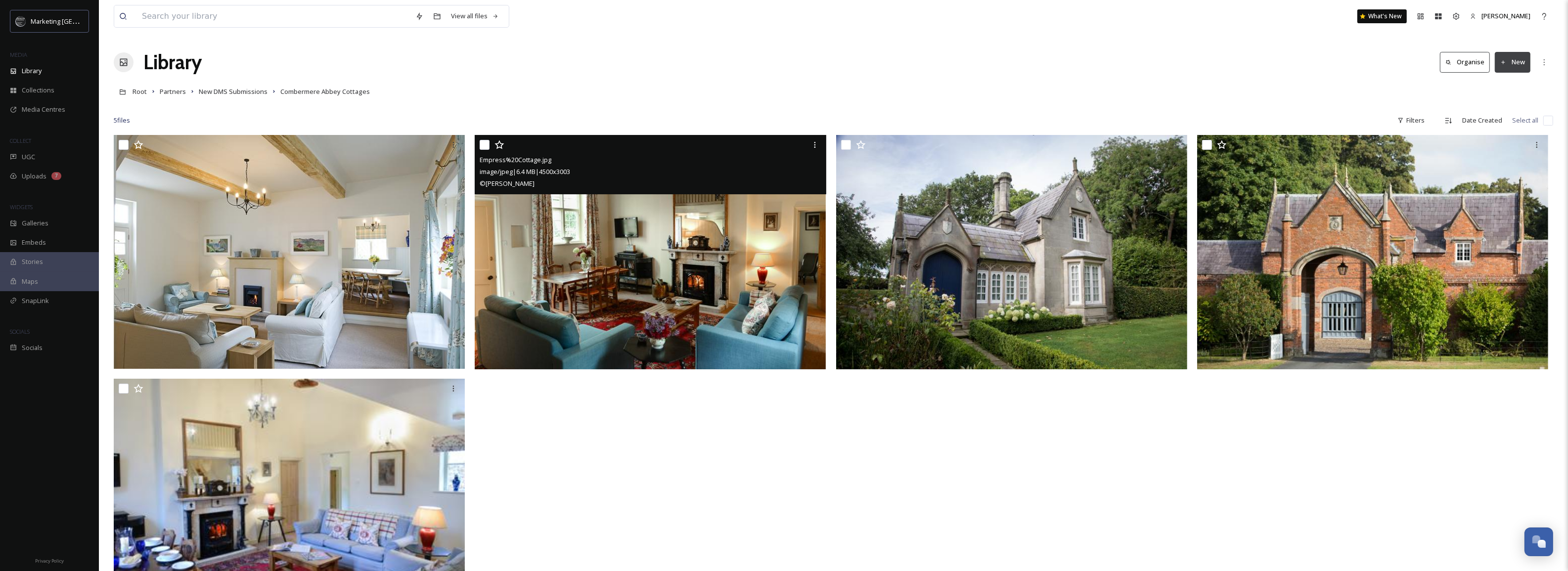
click at [716, 274] on img at bounding box center [650, 252] width 351 height 234
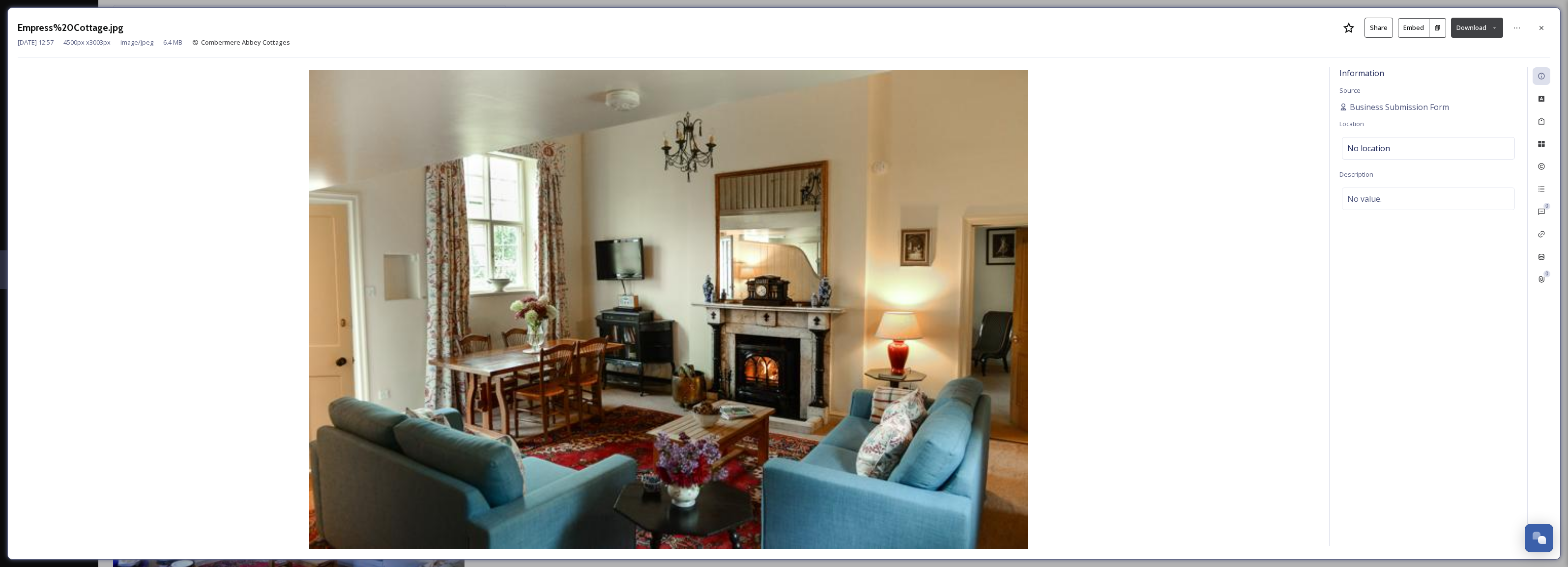
click at [1493, 26] on icon at bounding box center [1494, 27] width 6 height 6
click at [1463, 94] on div "Download Medium (1080 x 721)" at bounding box center [1451, 89] width 103 height 19
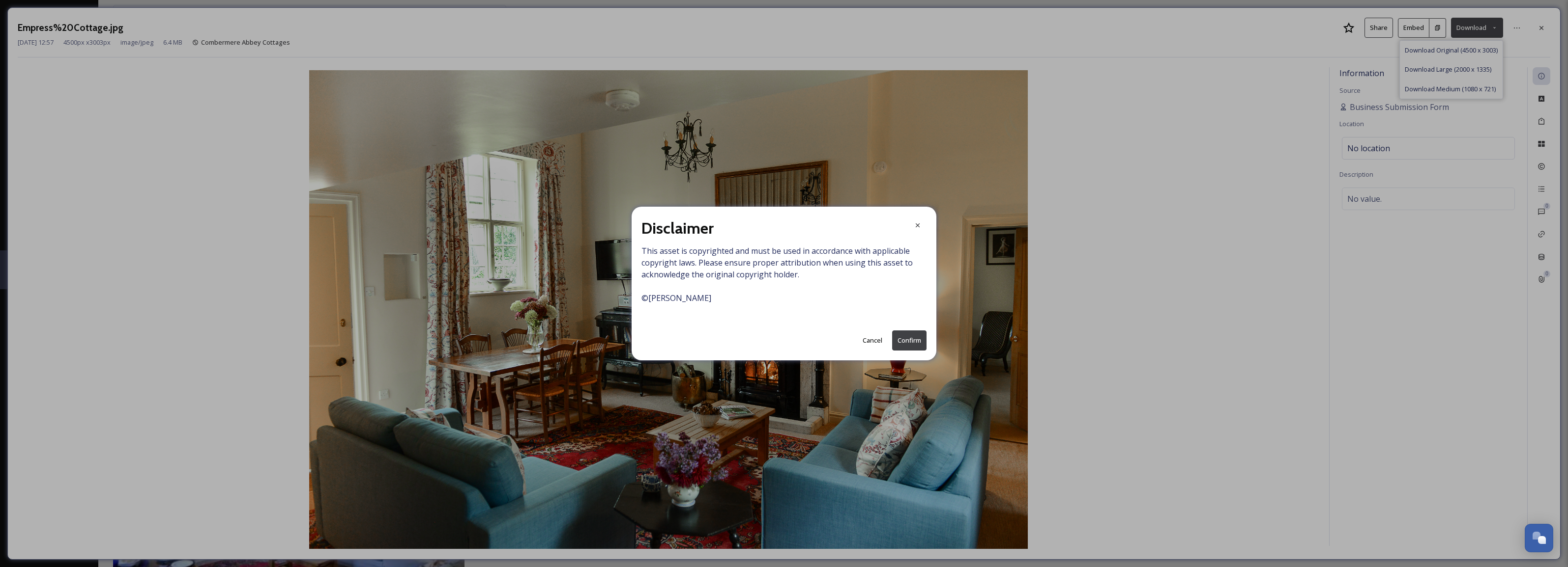
click at [914, 337] on button "Confirm" at bounding box center [909, 341] width 34 height 20
